Goal: Communication & Community: Share content

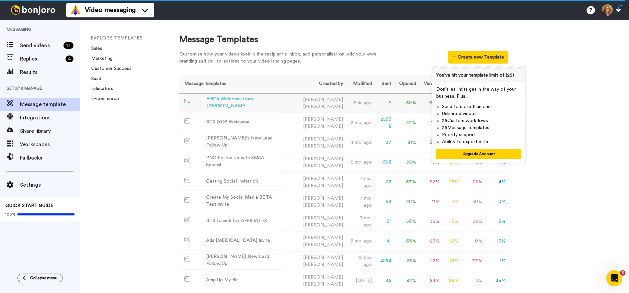
click at [242, 102] on div "ABCs Welcome from [PERSON_NAME]" at bounding box center [243, 103] width 73 height 14
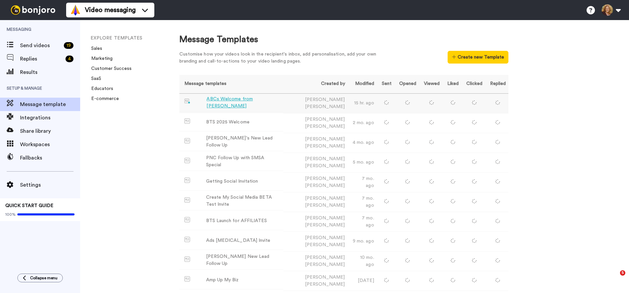
click at [246, 102] on div "ABCs Welcome from [PERSON_NAME]" at bounding box center [244, 103] width 74 height 14
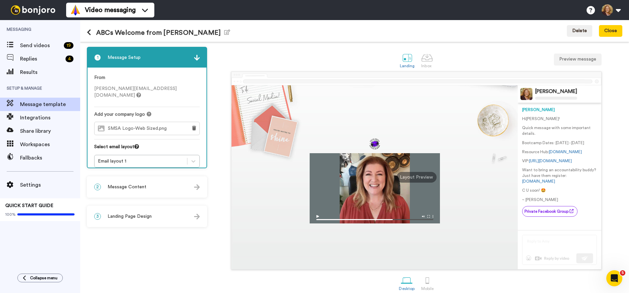
click at [136, 186] on span "Message Content" at bounding box center [127, 186] width 39 height 7
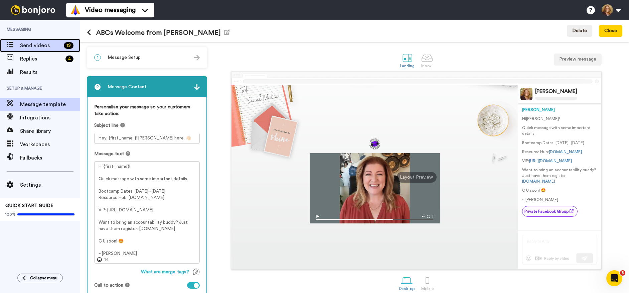
click at [42, 43] on span "Send videos" at bounding box center [40, 45] width 41 height 8
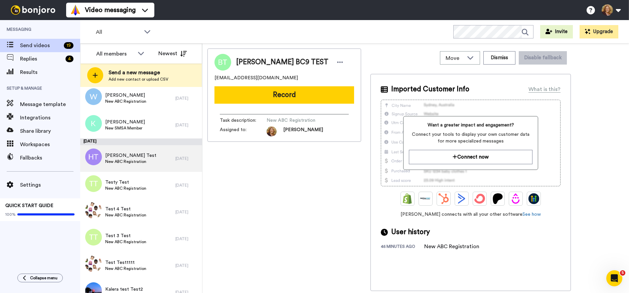
scroll to position [139, 0]
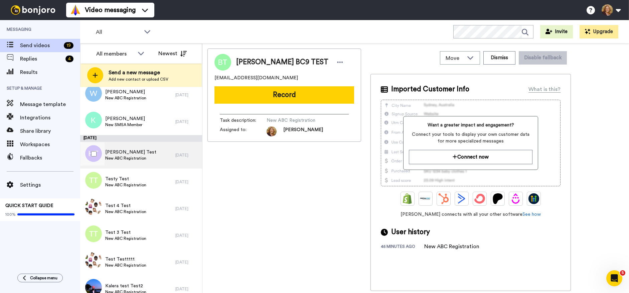
click at [137, 152] on span "Holly Test" at bounding box center [130, 152] width 51 height 7
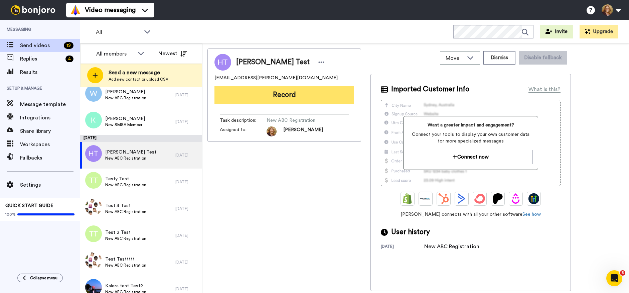
click at [288, 95] on button "Record" at bounding box center [285, 94] width 140 height 17
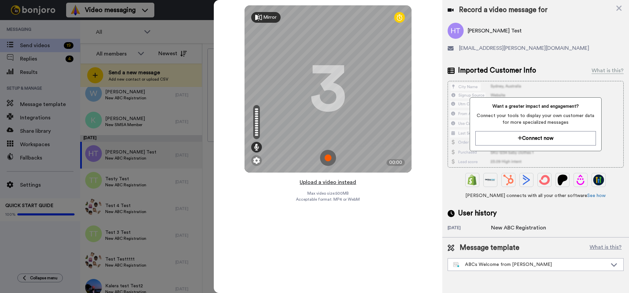
click at [334, 180] on button "Upload a video instead" at bounding box center [328, 182] width 60 height 9
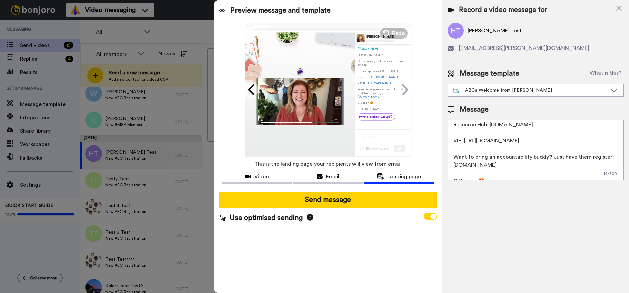
scroll to position [66, 0]
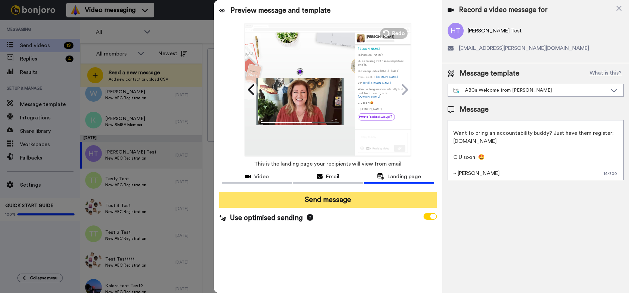
click at [340, 198] on button "Send message" at bounding box center [328, 199] width 218 height 15
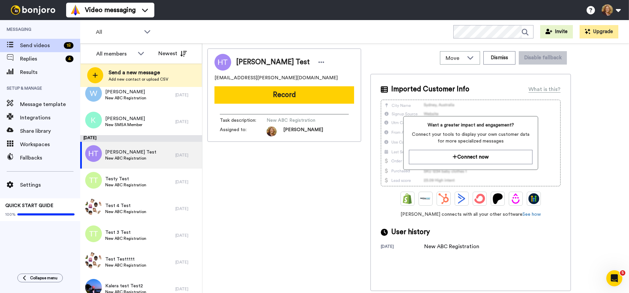
scroll to position [0, 0]
